Goal: Navigation & Orientation: Find specific page/section

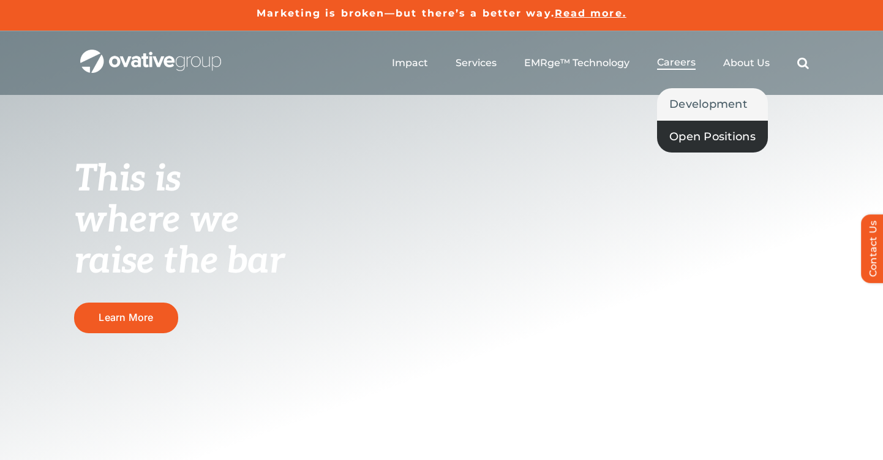
click at [692, 143] on span "Open Positions" at bounding box center [712, 136] width 86 height 17
click at [689, 140] on span "Open Positions" at bounding box center [712, 136] width 86 height 17
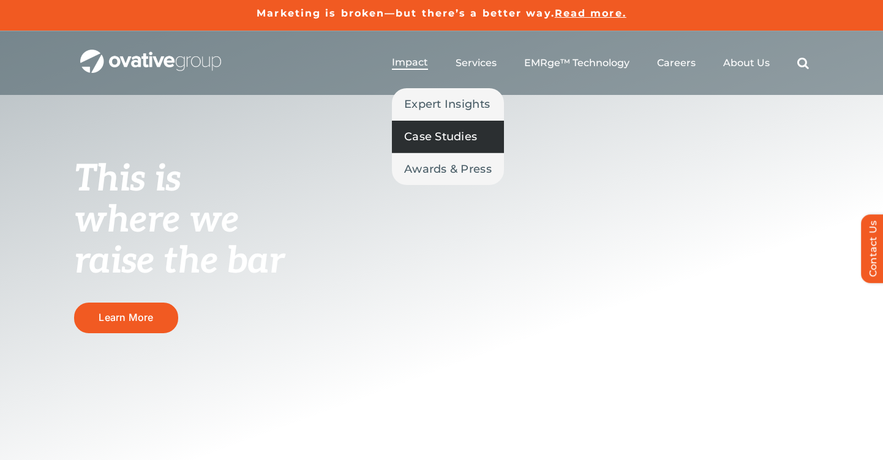
click at [444, 139] on span "Case Studies" at bounding box center [440, 136] width 73 height 17
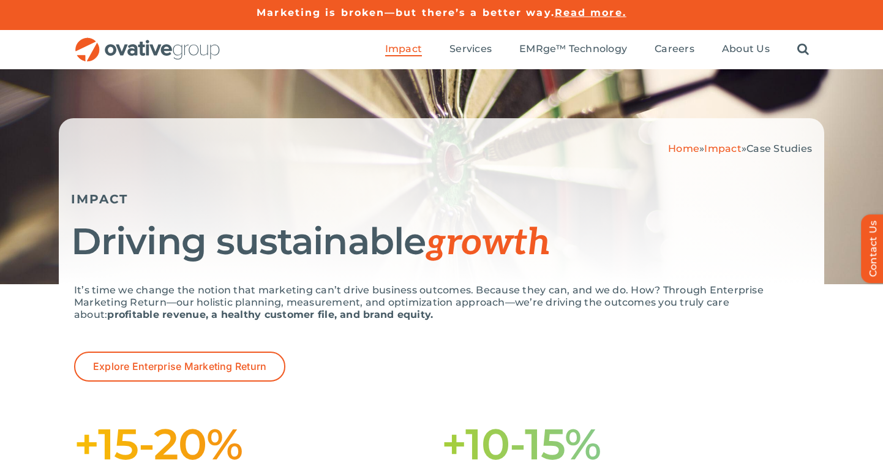
scroll to position [2, 0]
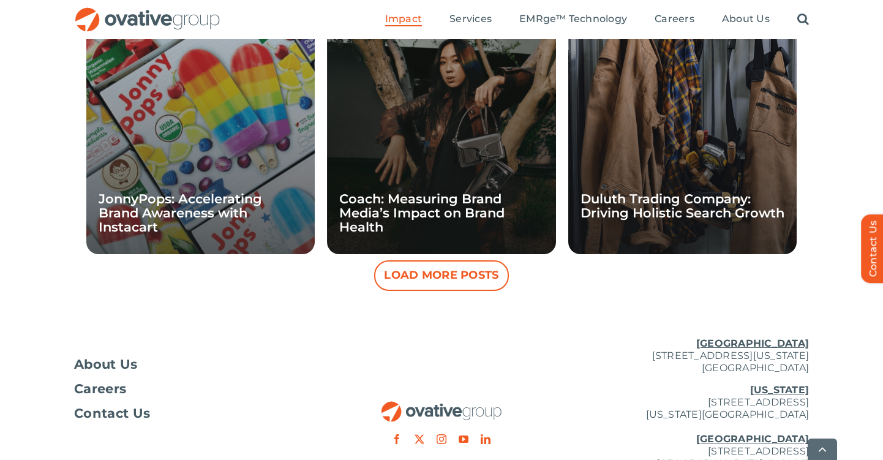
scroll to position [1252, 0]
